Goal: Find specific page/section: Find specific page/section

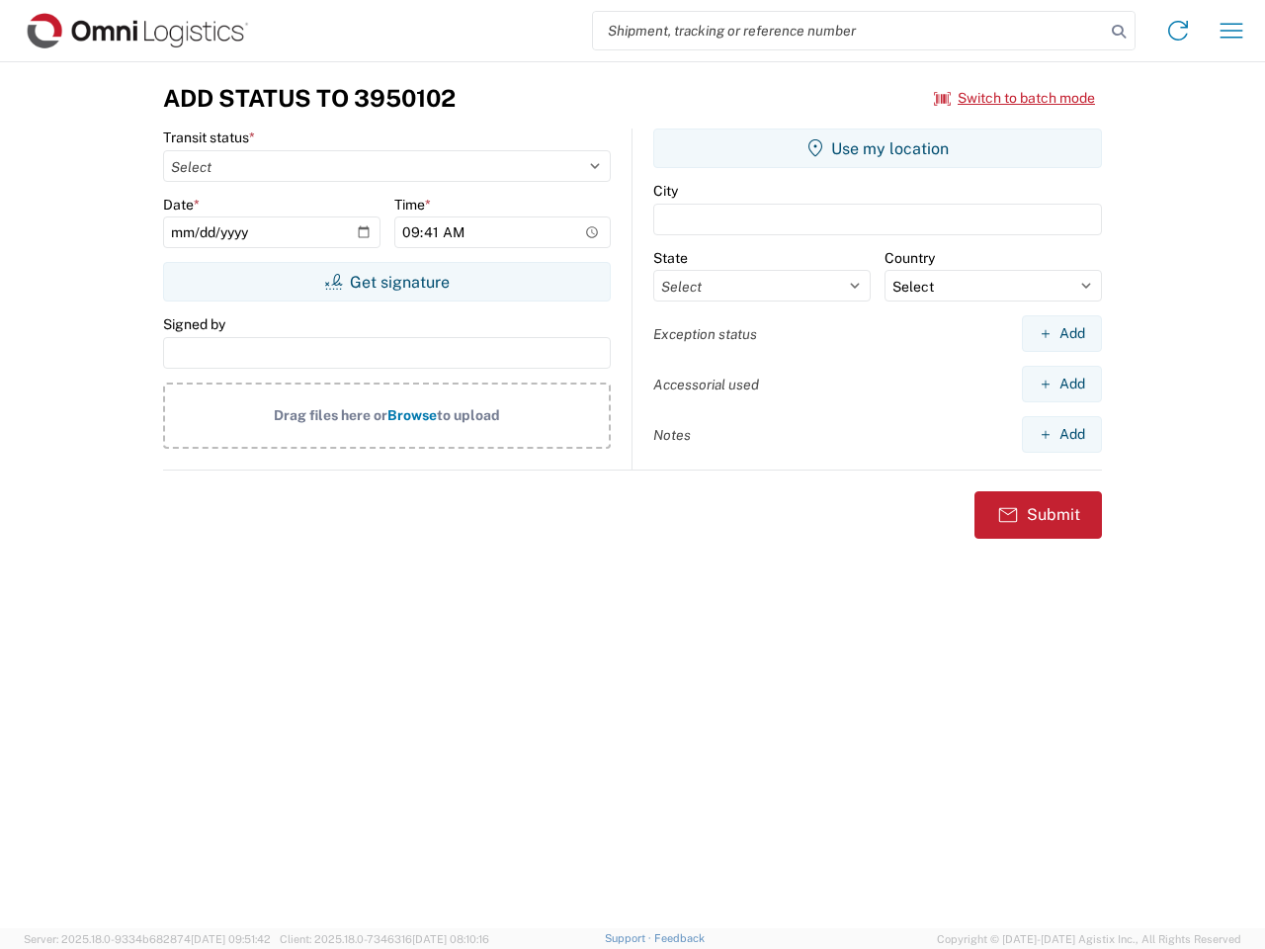
click at [849, 31] on input "search" at bounding box center [849, 31] width 512 height 38
click at [1119, 32] on icon at bounding box center [1119, 32] width 28 height 28
click at [1178, 31] on icon at bounding box center [1178, 31] width 32 height 32
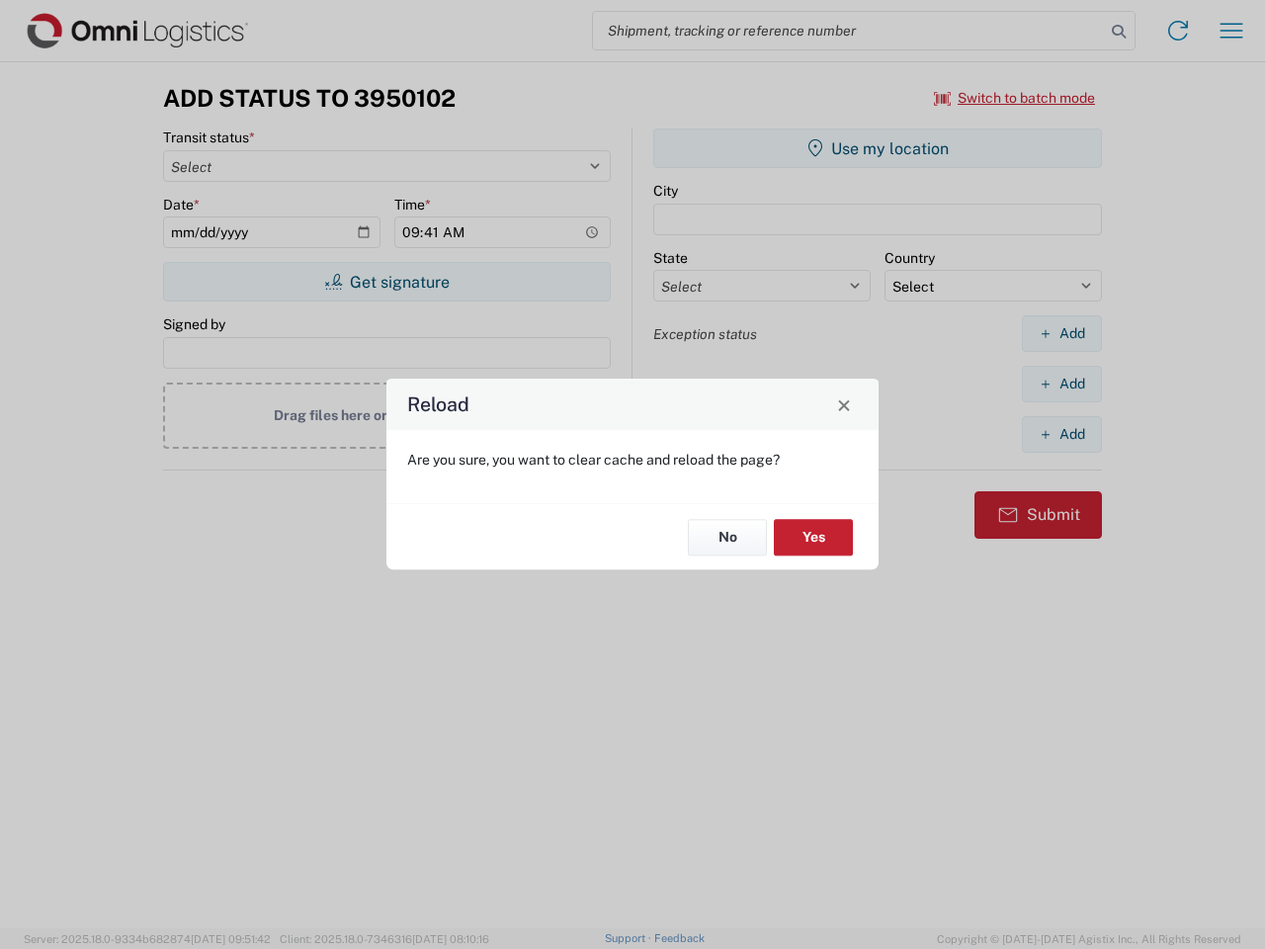
click at [1015, 98] on div "Reload Are you sure, you want to clear cache and reload the page? No Yes" at bounding box center [632, 474] width 1265 height 949
click at [386, 282] on div "Reload Are you sure, you want to clear cache and reload the page? No Yes" at bounding box center [632, 474] width 1265 height 949
click at [878, 148] on div "Reload Are you sure, you want to clear cache and reload the page? No Yes" at bounding box center [632, 474] width 1265 height 949
click at [1061, 333] on div "Reload Are you sure, you want to clear cache and reload the page? No Yes" at bounding box center [632, 474] width 1265 height 949
click at [1061, 383] on div "Reload Are you sure, you want to clear cache and reload the page? No Yes" at bounding box center [632, 474] width 1265 height 949
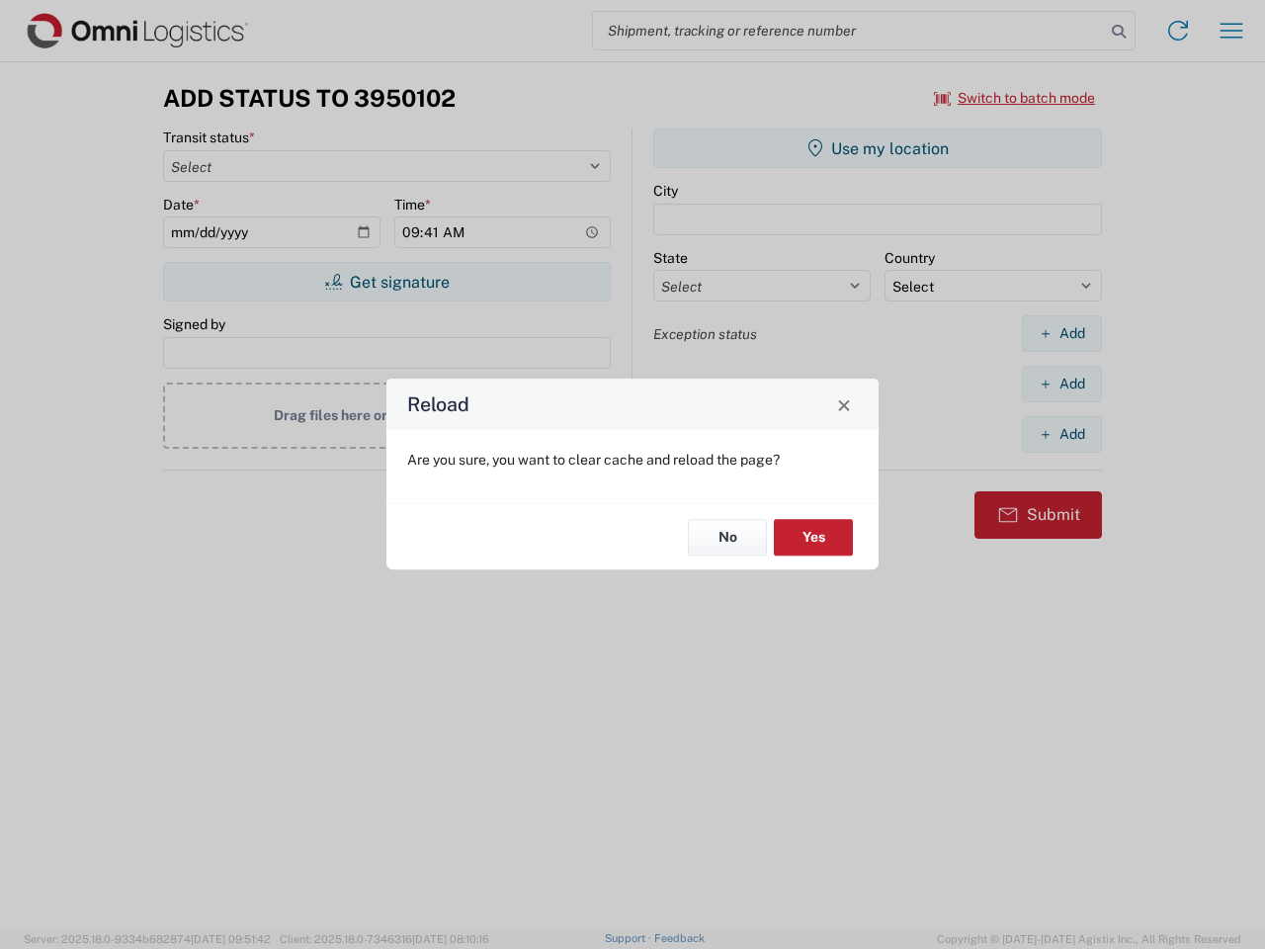
click at [1061, 434] on div "Reload Are you sure, you want to clear cache and reload the page? No Yes" at bounding box center [632, 474] width 1265 height 949
